Goal: Transaction & Acquisition: Book appointment/travel/reservation

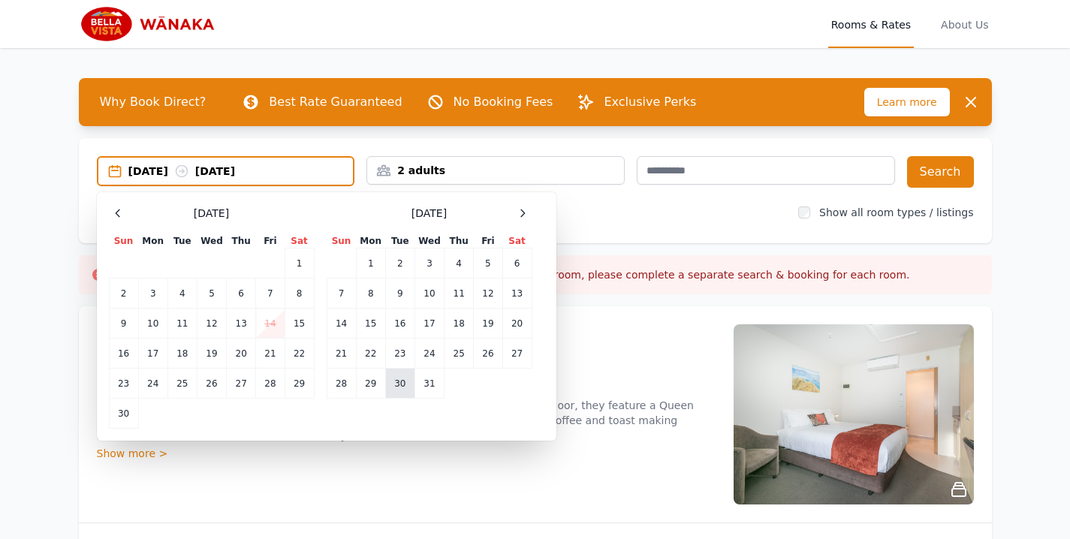
click at [396, 378] on td "30" at bounding box center [399, 384] width 29 height 30
click at [525, 212] on icon at bounding box center [523, 213] width 12 height 12
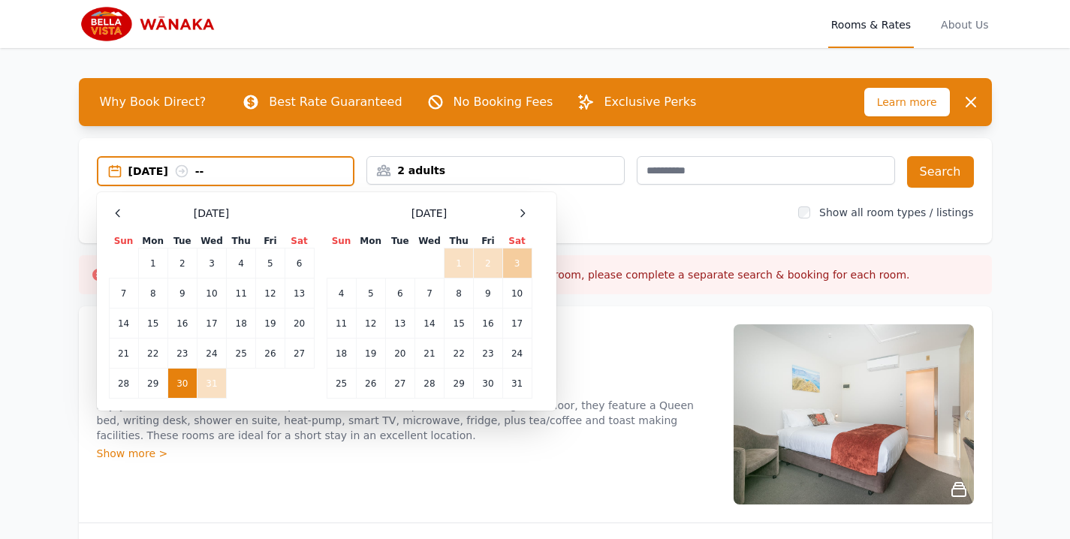
click at [520, 258] on td "3" at bounding box center [516, 264] width 29 height 30
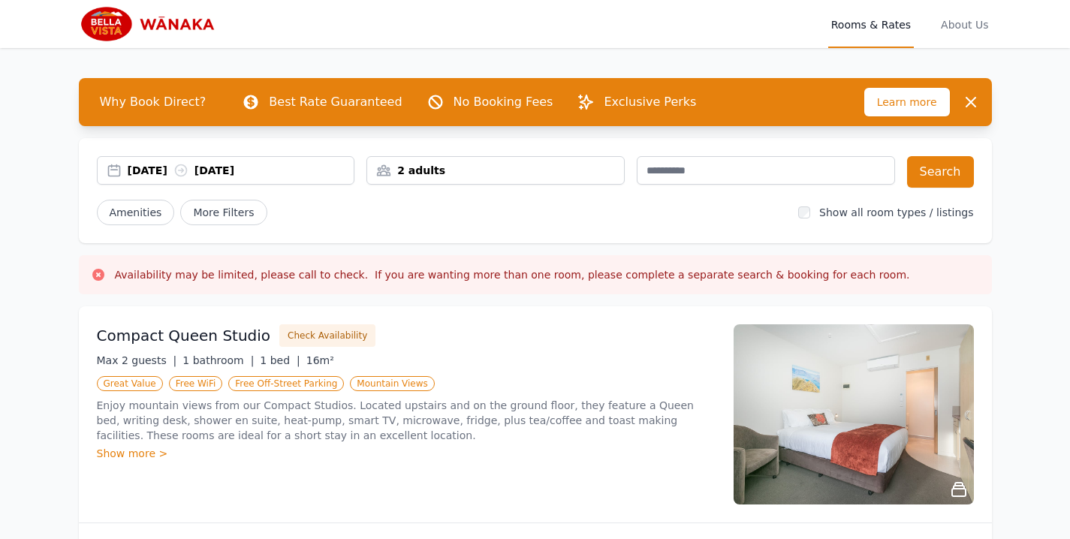
click at [469, 173] on div "2 adults" at bounding box center [495, 170] width 257 height 15
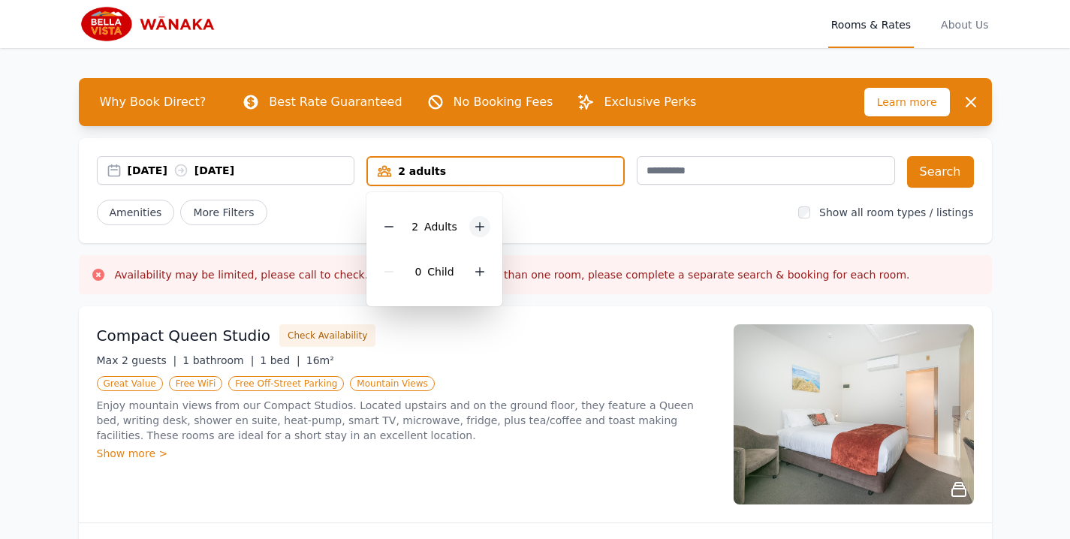
click at [480, 218] on div at bounding box center [479, 226] width 21 height 21
click at [628, 217] on div "Amenities More Filters" at bounding box center [442, 213] width 690 height 26
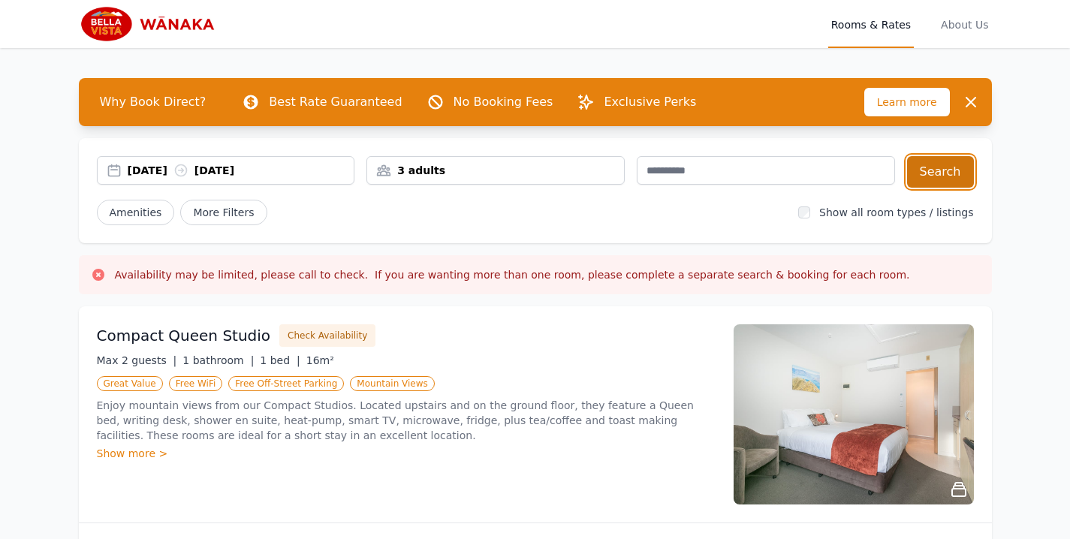
click at [920, 179] on button "Search" at bounding box center [940, 172] width 67 height 32
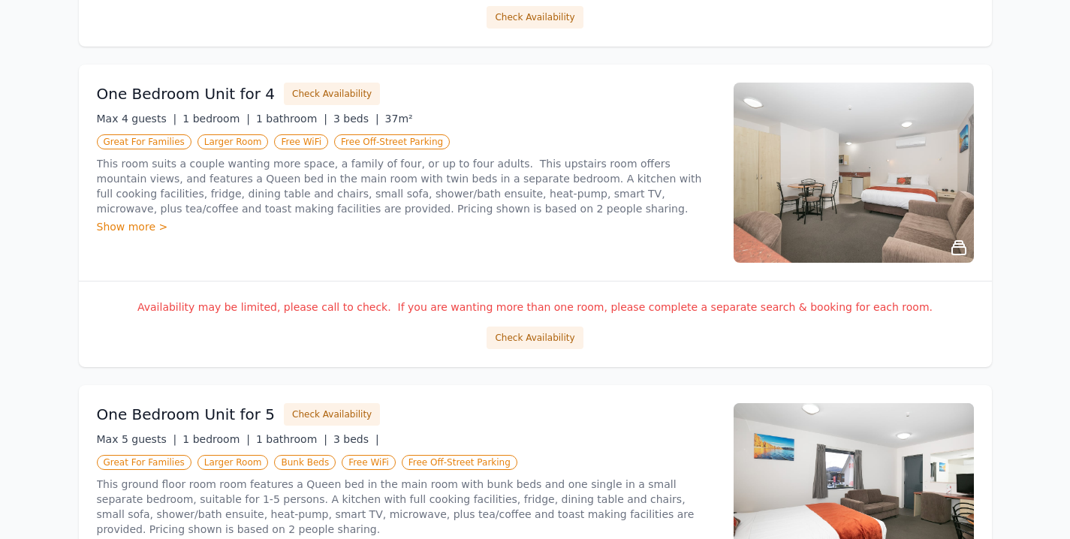
scroll to position [561, 0]
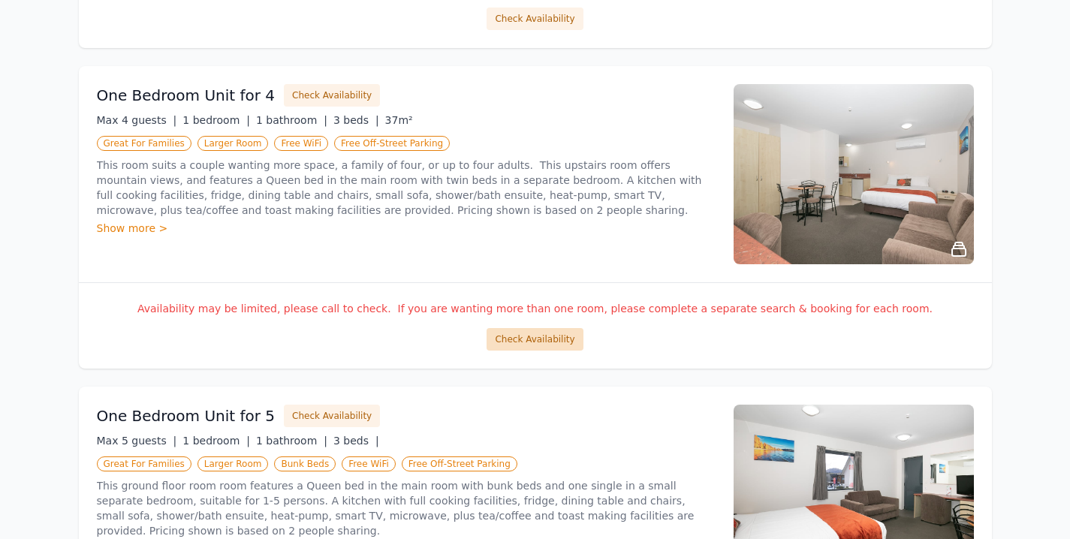
click at [520, 331] on button "Check Availability" at bounding box center [535, 339] width 96 height 23
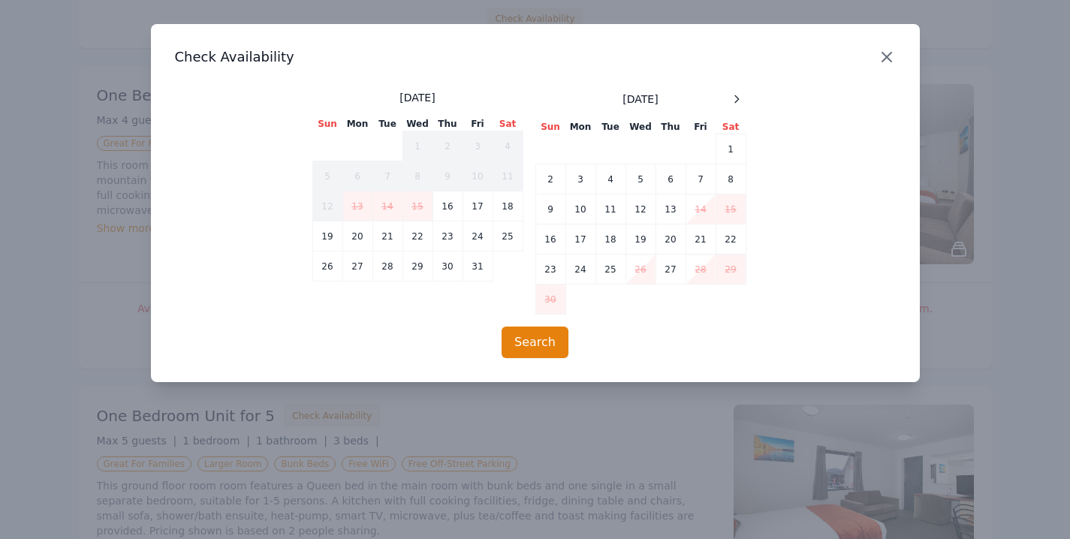
click at [884, 57] on icon "button" at bounding box center [886, 57] width 9 height 9
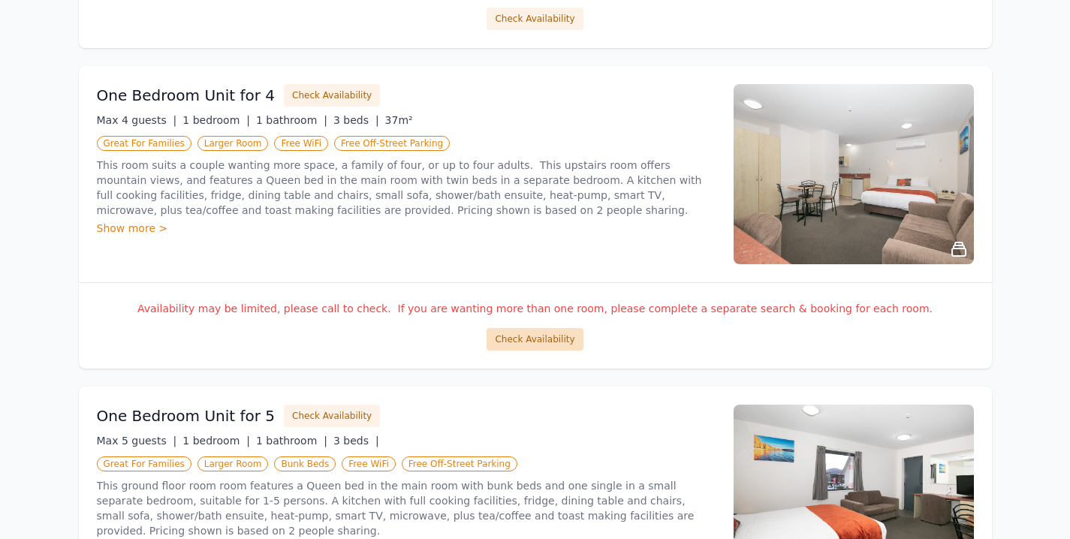
click at [559, 333] on button "Check Availability" at bounding box center [535, 339] width 96 height 23
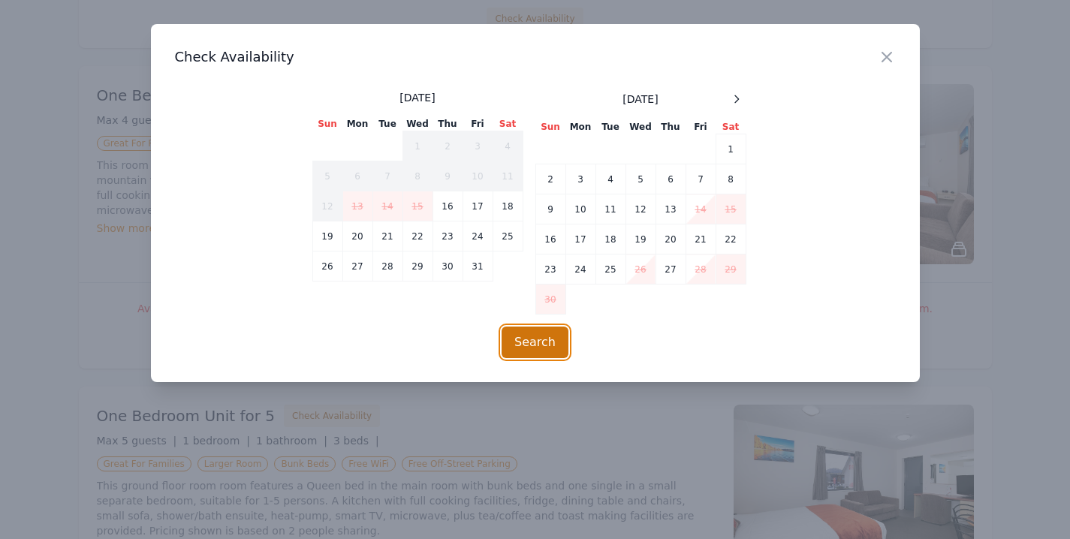
click at [533, 345] on button "Search" at bounding box center [535, 343] width 67 height 32
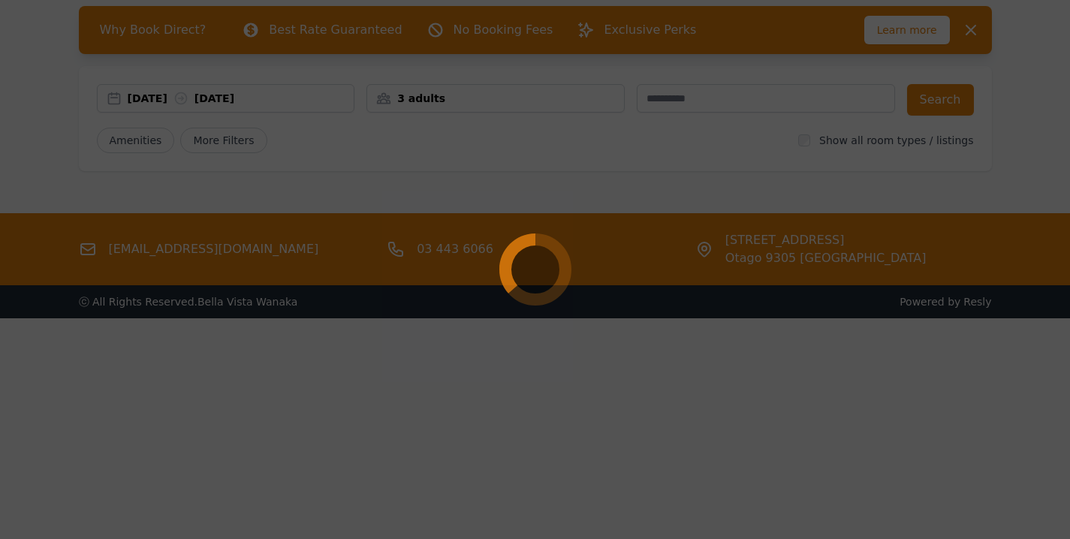
click at [708, 89] on div at bounding box center [535, 269] width 1070 height 539
